Goal: Task Accomplishment & Management: Manage account settings

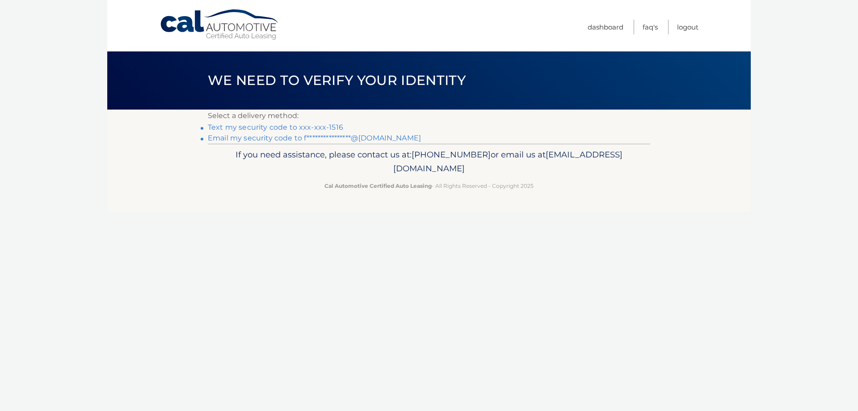
click at [334, 125] on link "Text my security code to xxx-xxx-1516" at bounding box center [275, 127] width 135 height 8
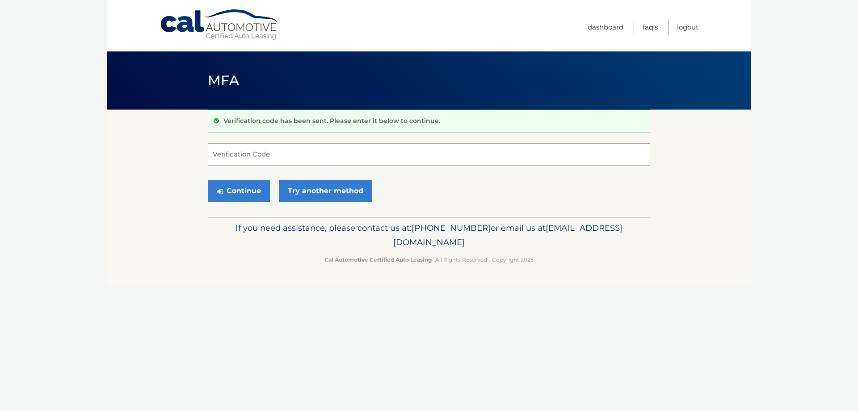
click at [270, 155] on input "Verification Code" at bounding box center [429, 154] width 442 height 22
type input "779175"
click at [208, 180] on button "Continue" at bounding box center [239, 191] width 62 height 22
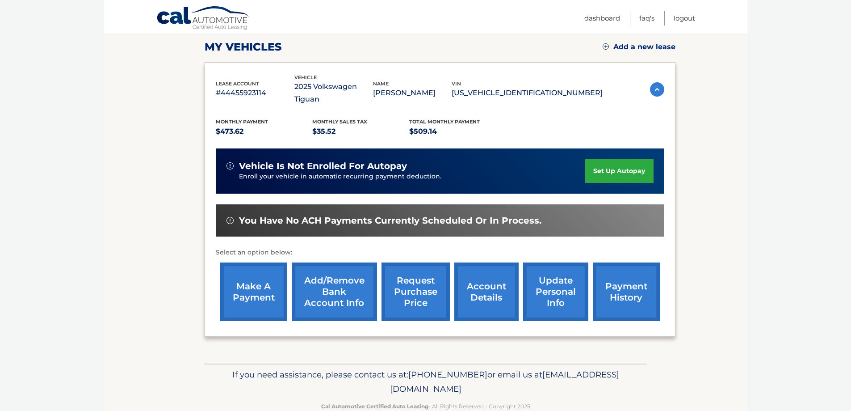
scroll to position [131, 0]
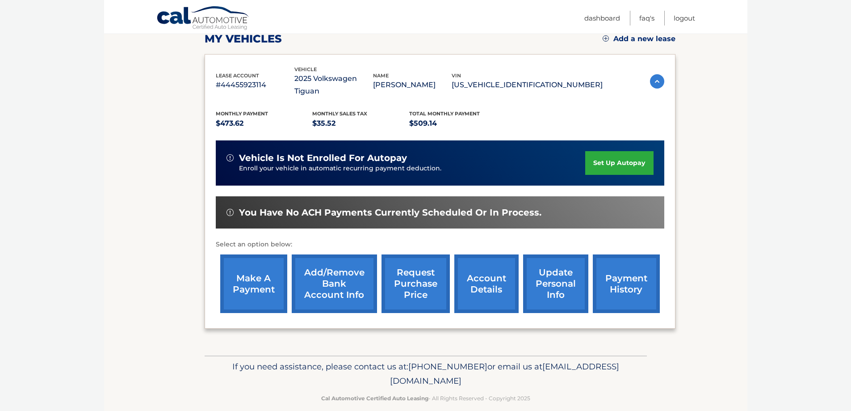
click at [255, 291] on link "make a payment" at bounding box center [253, 283] width 67 height 59
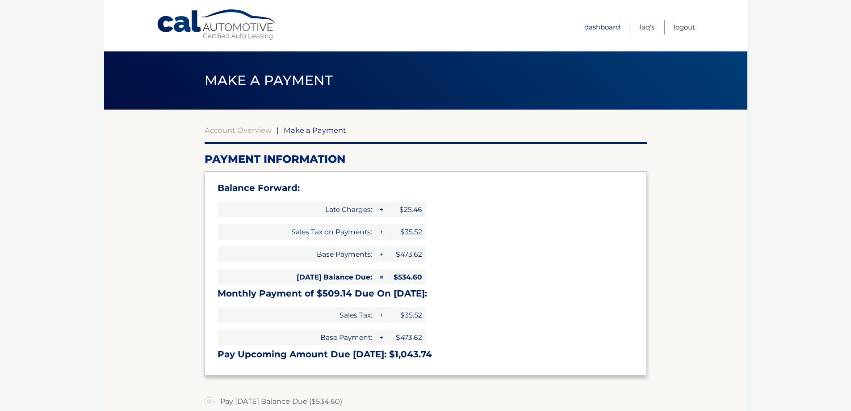
click at [609, 26] on link "Dashboard" at bounding box center [602, 27] width 36 height 15
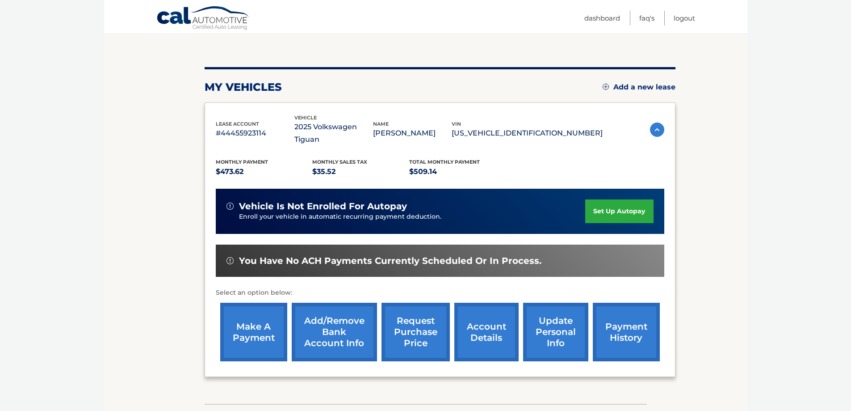
scroll to position [89, 0]
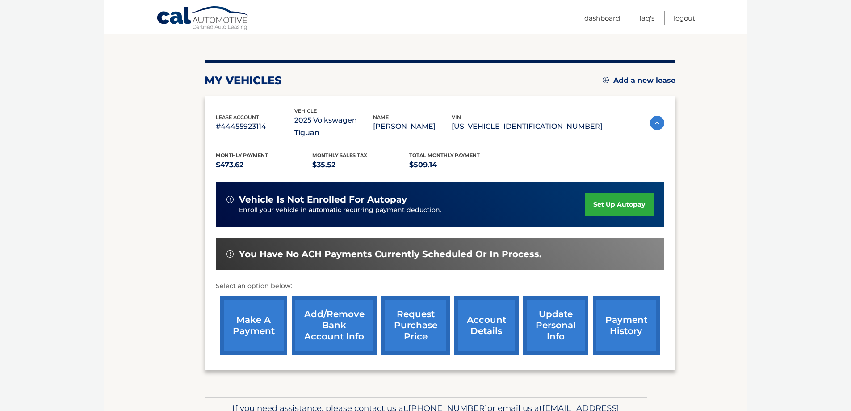
click at [643, 319] on link "payment history" at bounding box center [626, 325] width 67 height 59
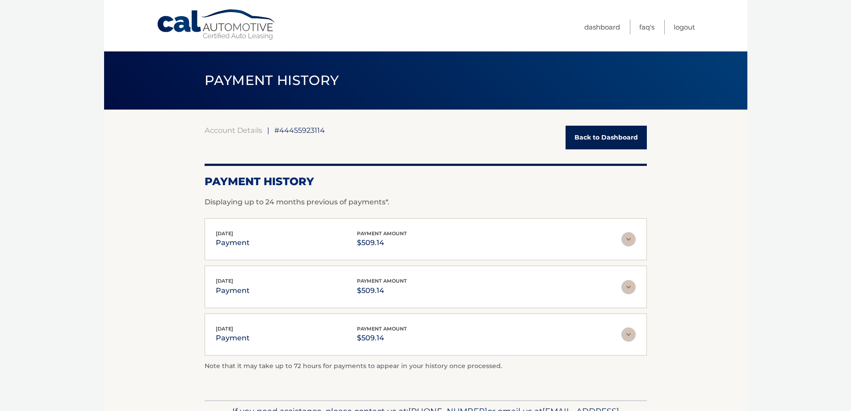
click at [603, 143] on link "Back to Dashboard" at bounding box center [606, 138] width 81 height 24
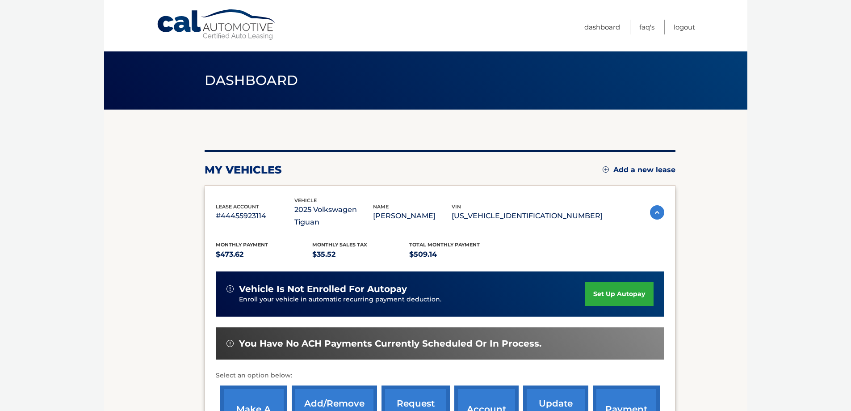
click at [609, 282] on link "set up autopay" at bounding box center [619, 294] width 68 height 24
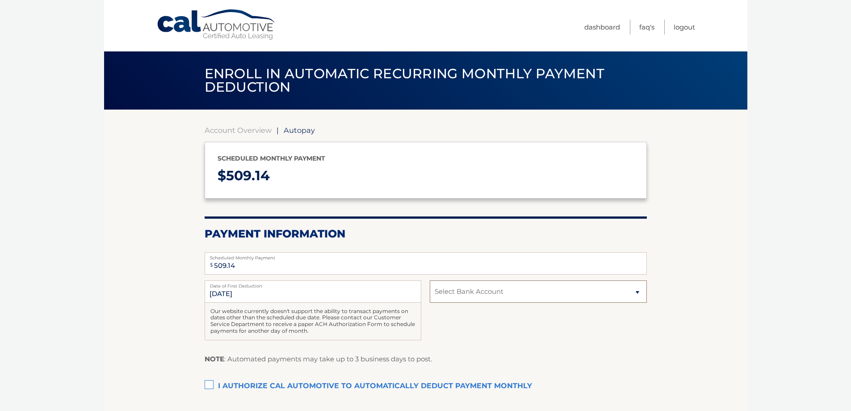
click at [477, 299] on select "Select Bank Account Savings [PERSON_NAME] FARGO BANK *****1657 Checking [PERSON…" at bounding box center [538, 291] width 217 height 22
select select "Mjg4MjhjNTUtNjhjZi00ZGNiLWE4NjAtODUyMmM0MjkwNzE3"
click at [430, 280] on select "Select Bank Account Savings [PERSON_NAME] FARGO BANK *****1657 Checking [PERSON…" at bounding box center [538, 291] width 217 height 22
click at [210, 383] on label "I authorize cal automotive to automatically deduct payment monthly This checkbo…" at bounding box center [426, 386] width 442 height 18
click at [0, 0] on input "I authorize cal automotive to automatically deduct payment monthly This checkbo…" at bounding box center [0, 0] width 0 height 0
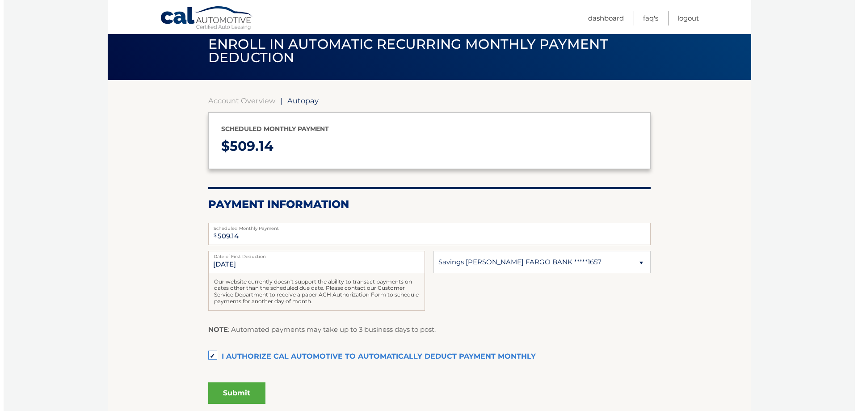
scroll to position [89, 0]
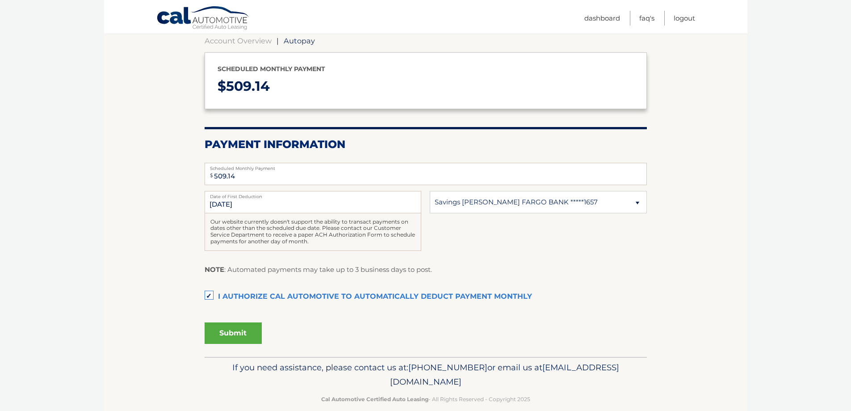
click at [248, 327] on button "Submit" at bounding box center [233, 332] width 57 height 21
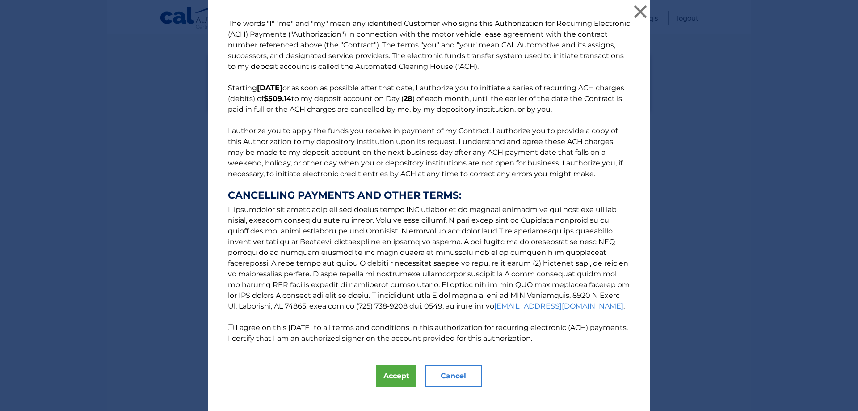
drag, startPoint x: 234, startPoint y: 327, endPoint x: 239, endPoint y: 328, distance: 5.1
click at [235, 327] on label "I agree on this [DATE] to all terms and conditions in this authorization for re…" at bounding box center [428, 332] width 400 height 19
click at [234, 327] on input "I agree on this [DATE] to all terms and conditions in this authorization for re…" at bounding box center [231, 327] width 6 height 6
checkbox input "true"
click at [398, 374] on button "Accept" at bounding box center [396, 375] width 40 height 21
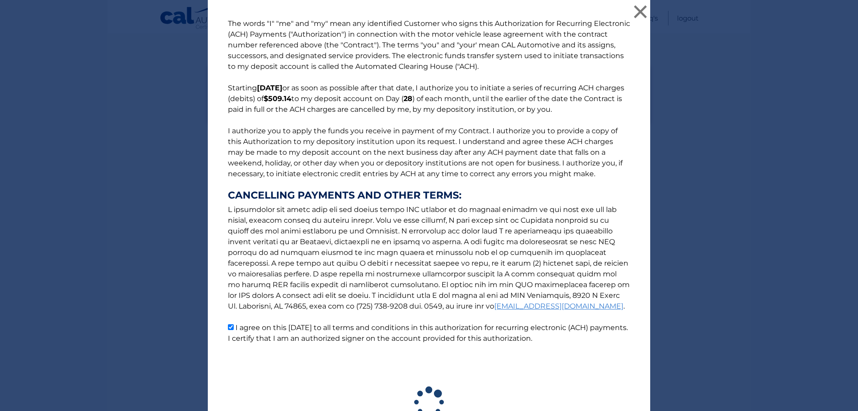
scroll to position [78, 0]
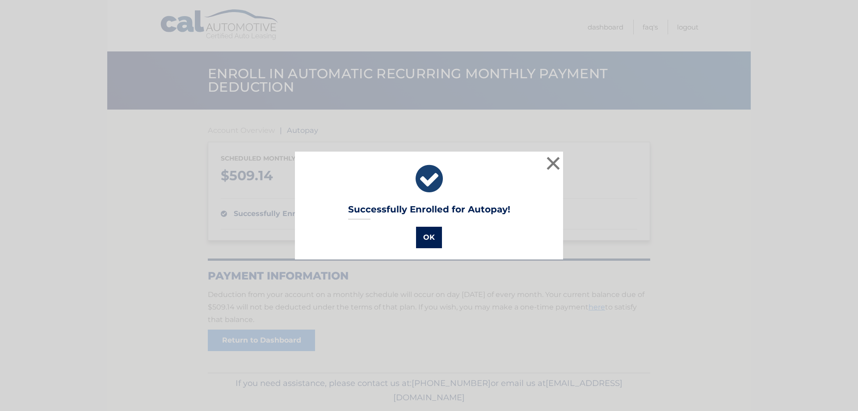
click at [423, 232] on button "OK" at bounding box center [429, 236] width 26 height 21
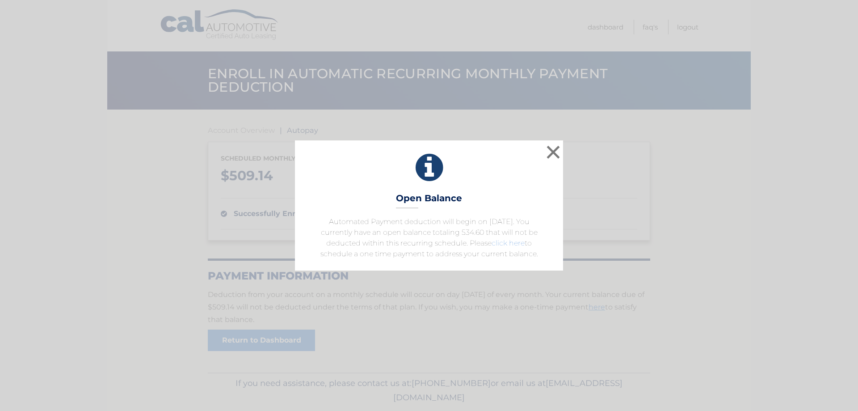
click at [505, 243] on link "click here" at bounding box center [507, 243] width 33 height 8
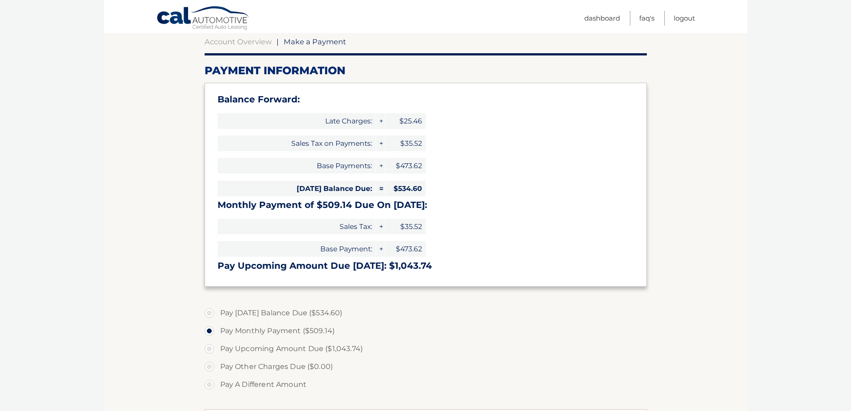
scroll to position [89, 0]
click at [294, 310] on label "Pay [DATE] Balance Due ($534.60)" at bounding box center [426, 312] width 442 height 18
click at [217, 310] on input "Pay [DATE] Balance Due ($534.60)" at bounding box center [212, 310] width 9 height 14
radio input "true"
type input "534.60"
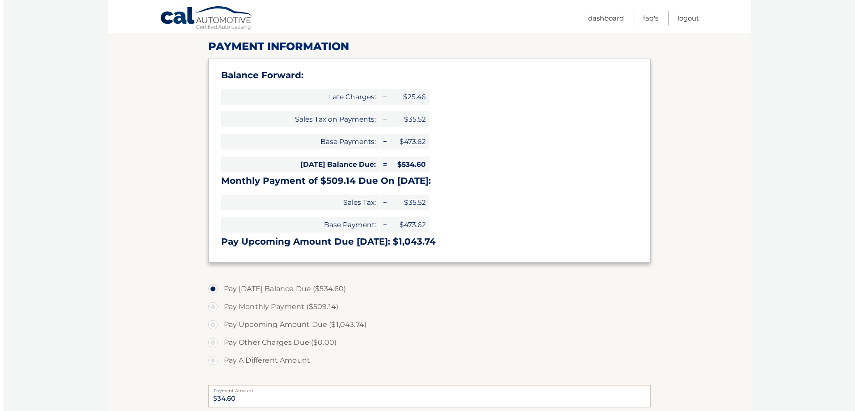
scroll to position [223, 0]
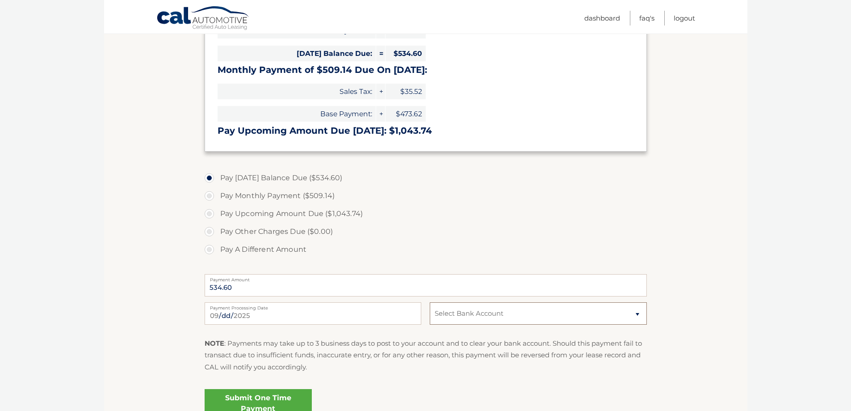
click at [470, 310] on select "Select Bank Account Savings WELLS FARGO BANK *****1657 Checking WELLS FARGO BAN…" at bounding box center [538, 313] width 217 height 22
select select "NmJjNGM4NGMtMzgxMy00M2VlLTgyYzktNjdhMDdjZTQwZjM3"
click at [430, 302] on select "Select Bank Account Savings WELLS FARGO BANK *****1657 Checking WELLS FARGO BAN…" at bounding box center [538, 313] width 217 height 22
click at [290, 395] on link "Submit One Time Payment" at bounding box center [258, 403] width 107 height 29
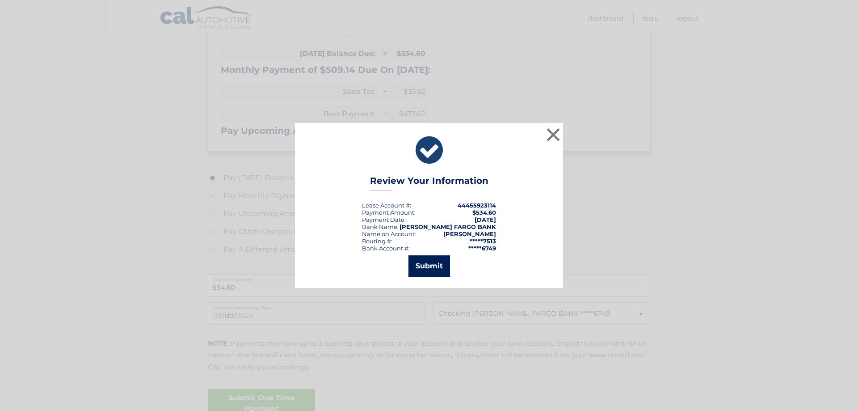
click at [432, 265] on button "Submit" at bounding box center [429, 265] width 42 height 21
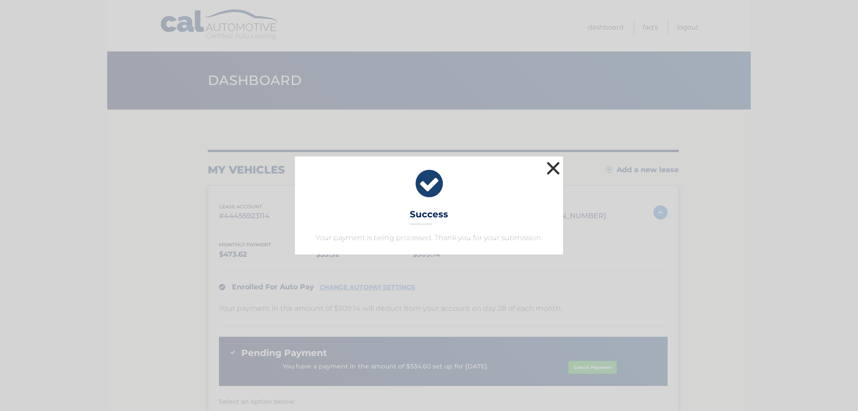
click at [552, 167] on button "×" at bounding box center [553, 168] width 18 height 18
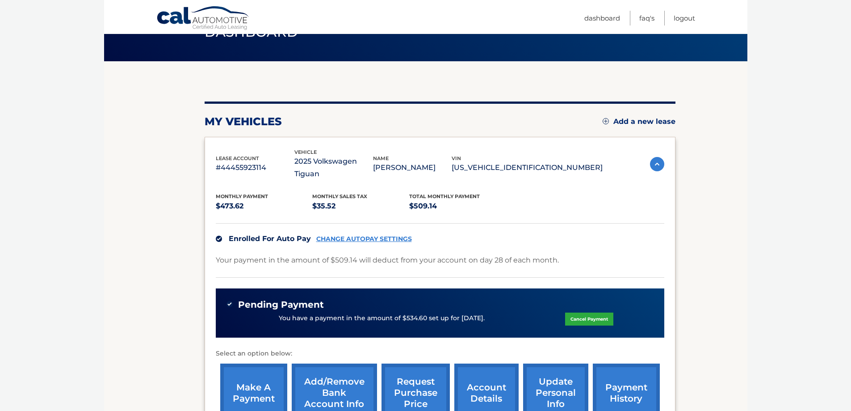
scroll to position [45, 0]
